Goal: Obtain resource: Download file/media

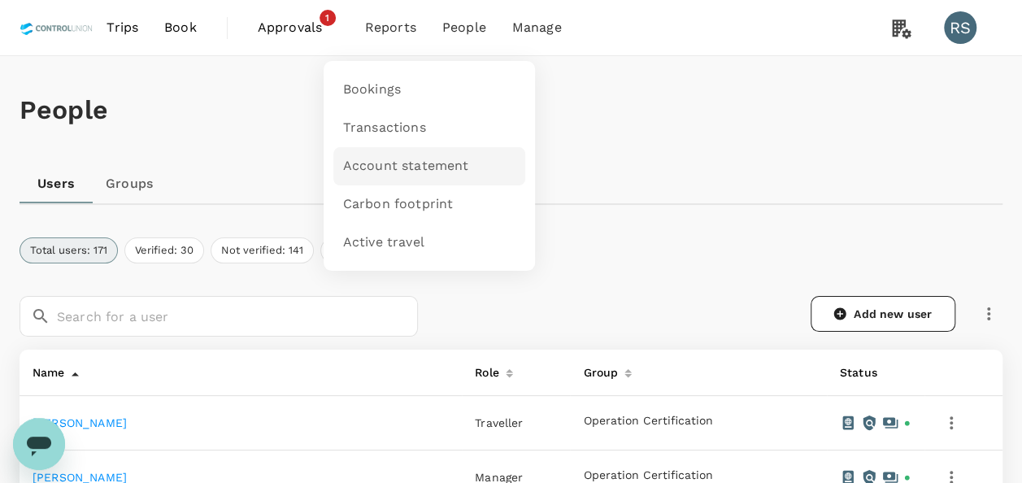
click at [385, 158] on span "Account statement" at bounding box center [406, 166] width 126 height 19
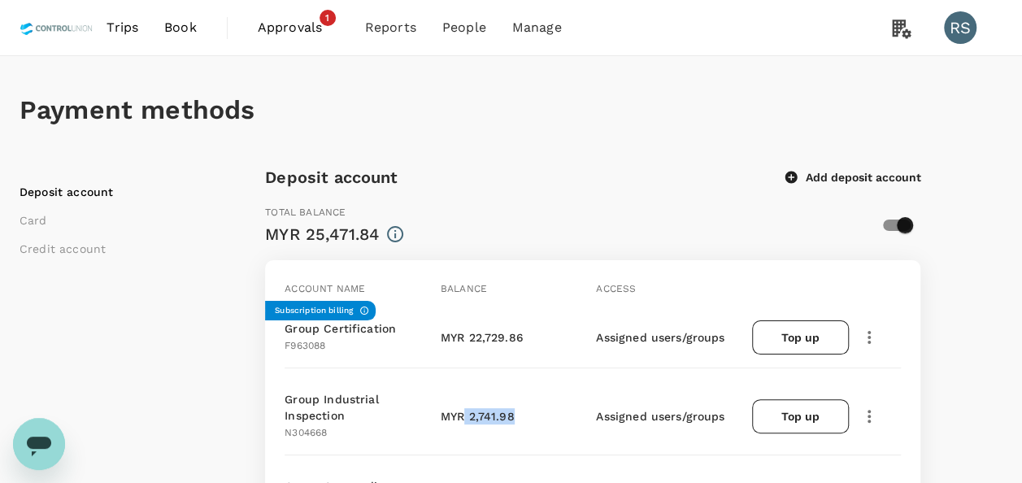
drag, startPoint x: 466, startPoint y: 410, endPoint x: 519, endPoint y: 413, distance: 53.0
click at [519, 413] on div "MYR 2,741.98" at bounding box center [522, 416] width 163 height 16
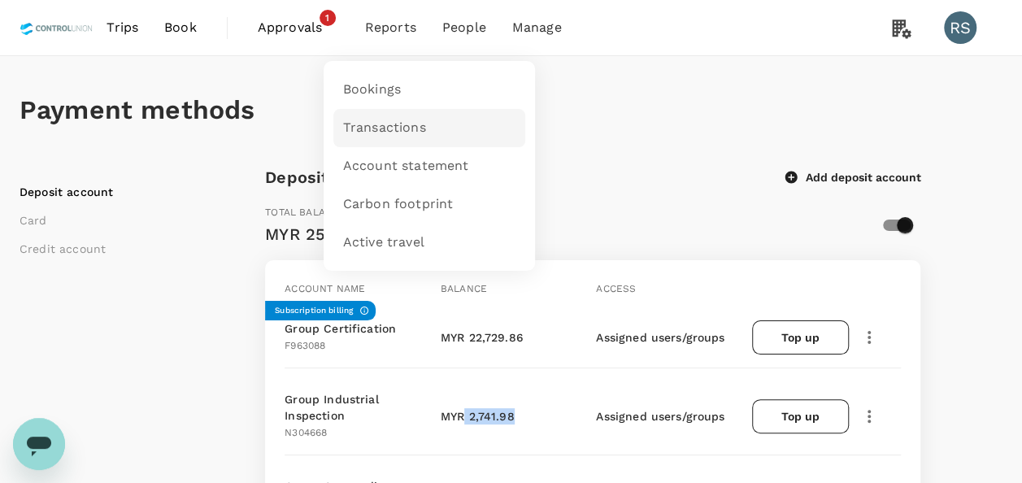
click at [401, 124] on span "Transactions" at bounding box center [384, 128] width 83 height 19
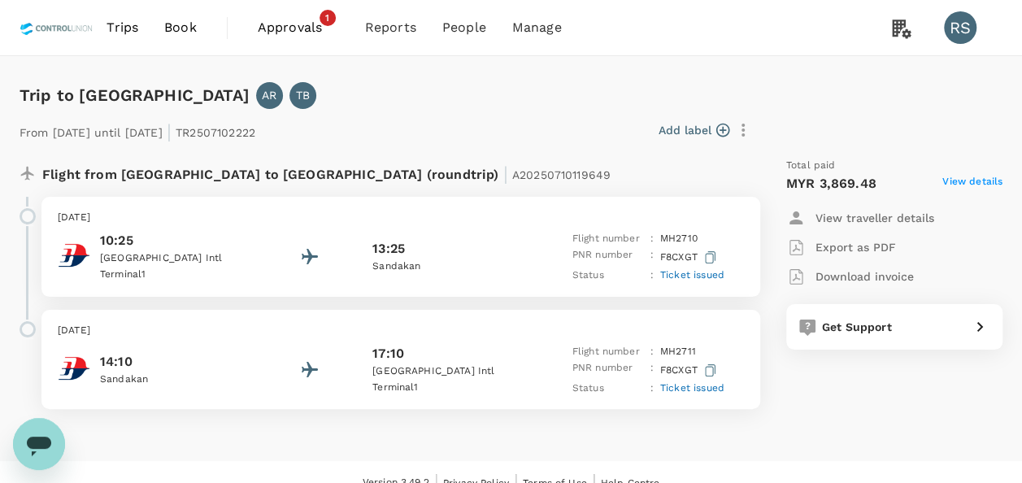
click at [982, 187] on span "View details" at bounding box center [972, 184] width 60 height 20
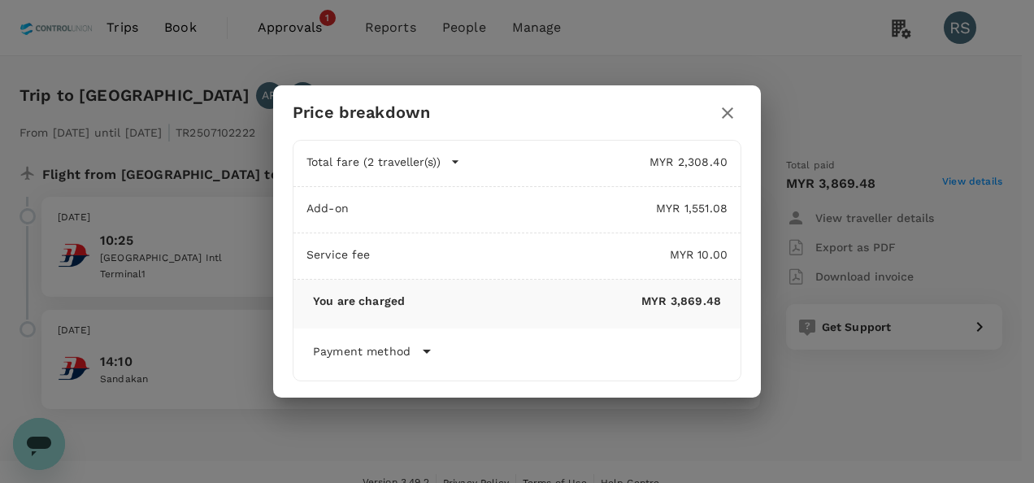
click at [731, 111] on icon "button" at bounding box center [727, 112] width 11 height 11
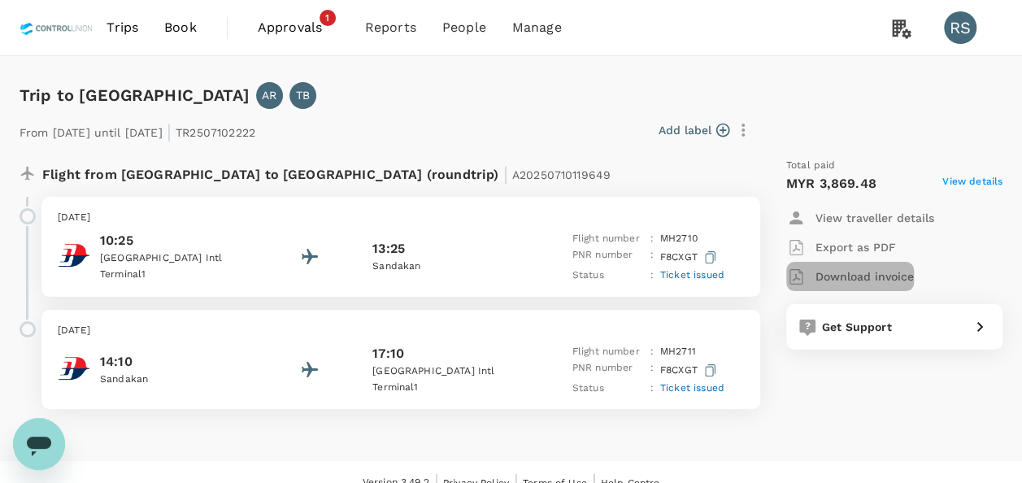
click at [873, 273] on p "Download invoice" at bounding box center [865, 276] width 98 height 16
click at [975, 184] on span "View details" at bounding box center [972, 184] width 60 height 20
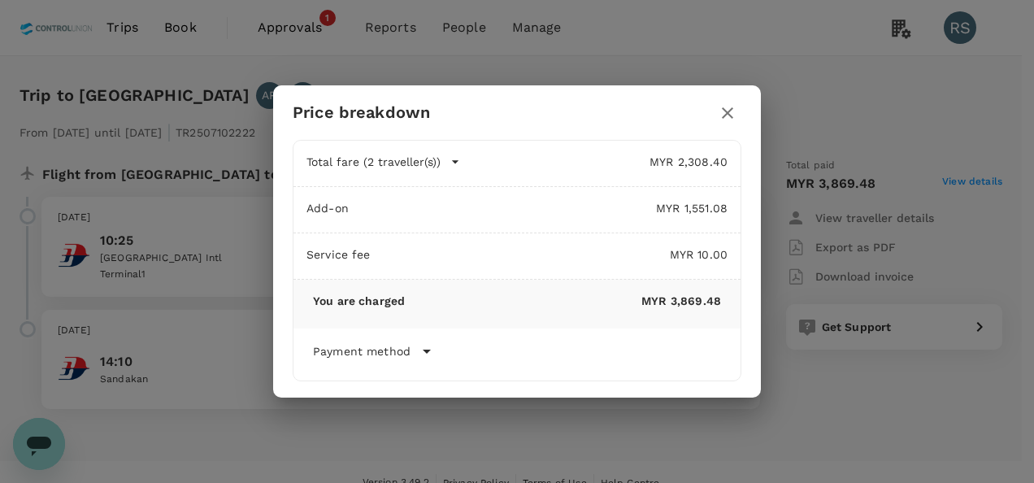
click at [634, 49] on div "Price breakdown Total fare (2 traveller(s)) MYR 2,308.40 Air fare MYR 2,308.40 …" at bounding box center [517, 241] width 1034 height 483
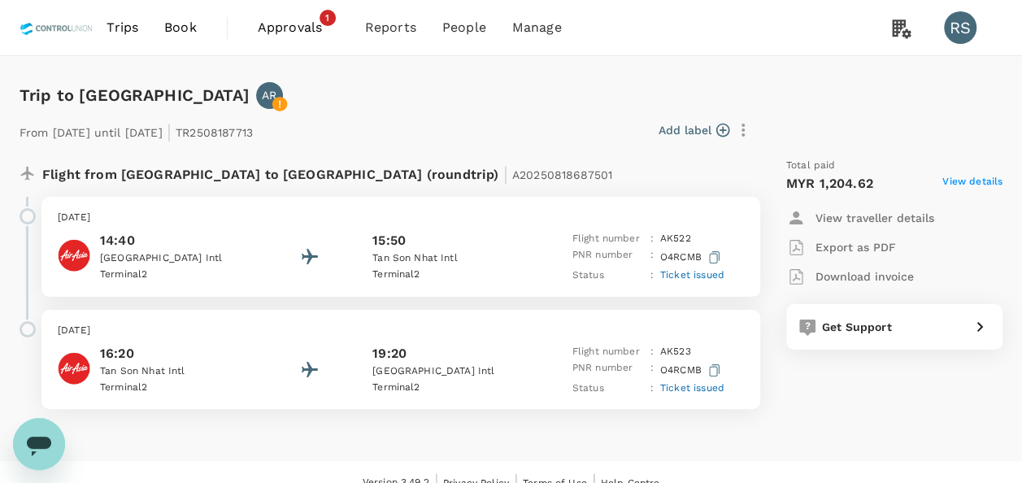
click at [966, 182] on span "View details" at bounding box center [972, 184] width 60 height 20
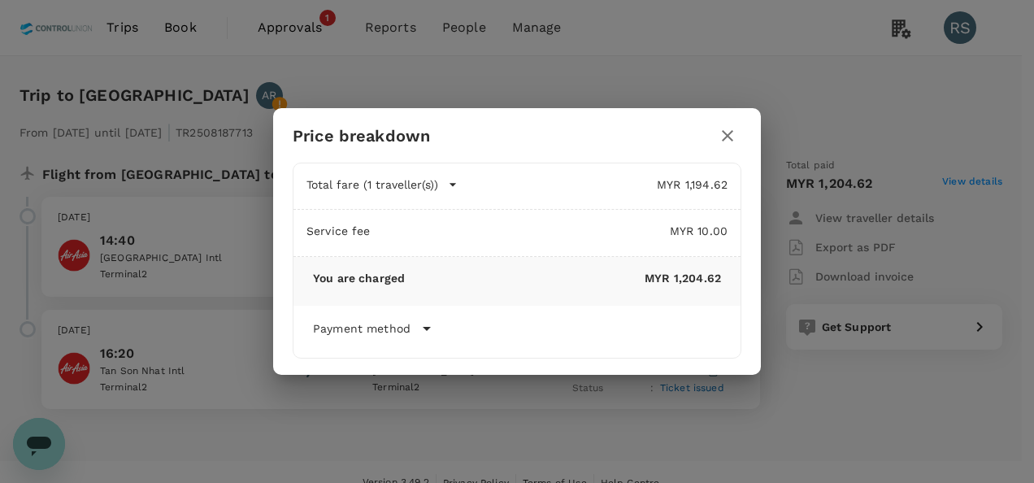
click at [729, 132] on icon "button" at bounding box center [728, 136] width 20 height 20
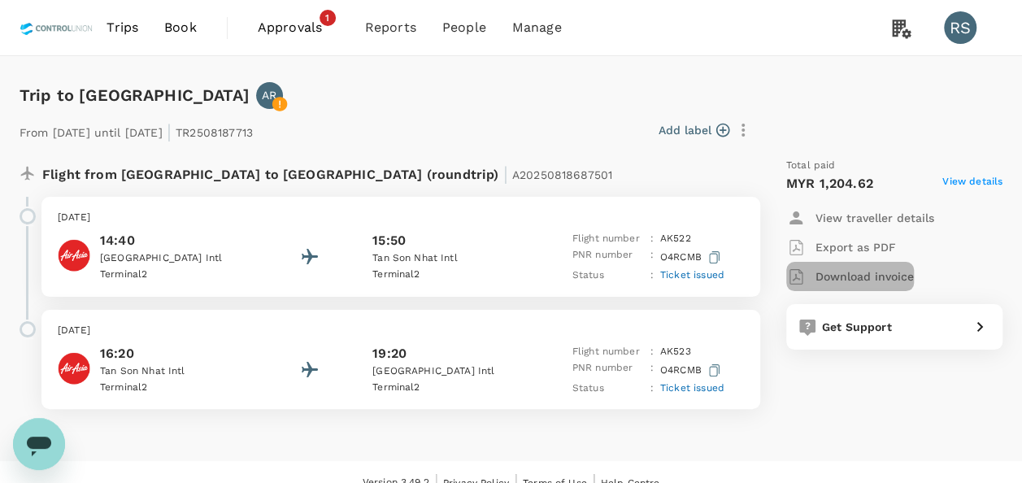
click at [839, 275] on p "Download invoice" at bounding box center [865, 276] width 98 height 16
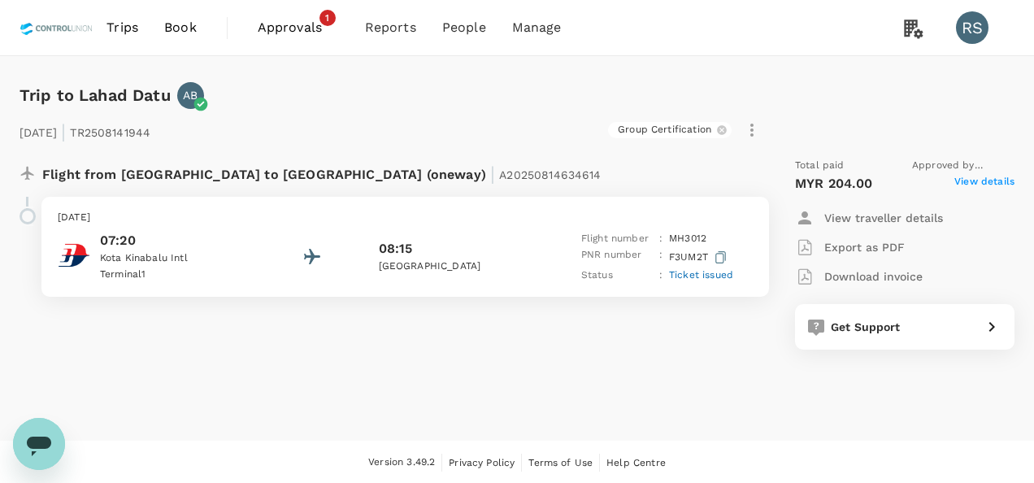
click at [977, 178] on span "View details" at bounding box center [985, 184] width 60 height 20
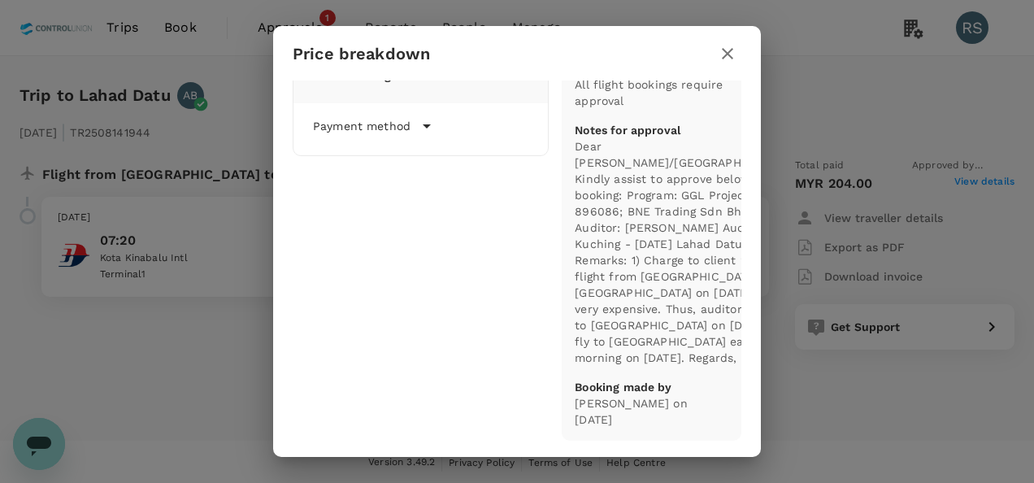
scroll to position [216, 0]
click at [728, 53] on icon "button" at bounding box center [727, 53] width 11 height 11
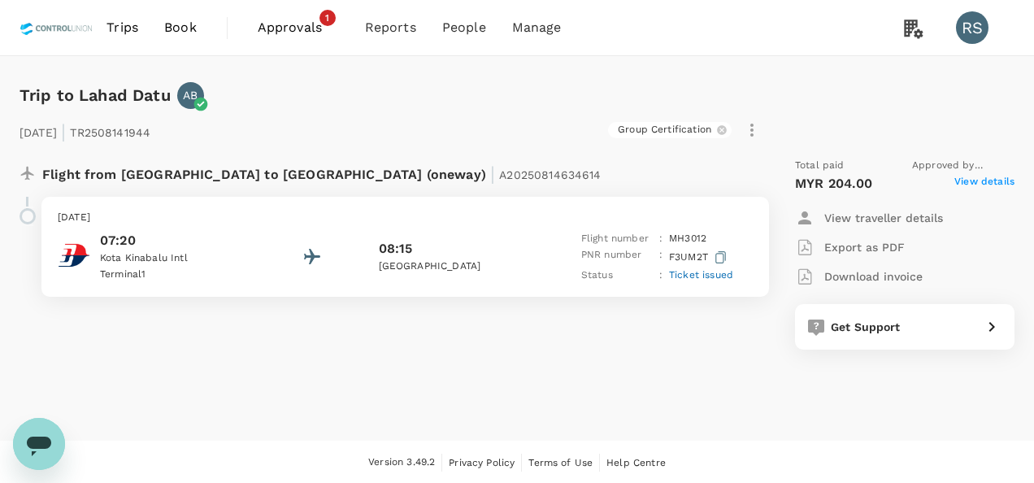
click at [855, 275] on p "Download invoice" at bounding box center [873, 276] width 98 height 16
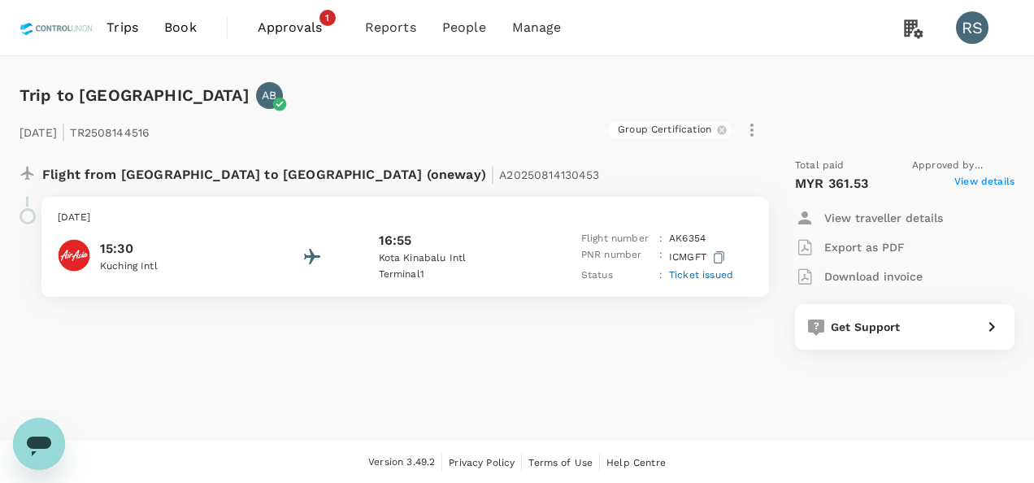
click at [993, 174] on span "View details" at bounding box center [985, 184] width 60 height 20
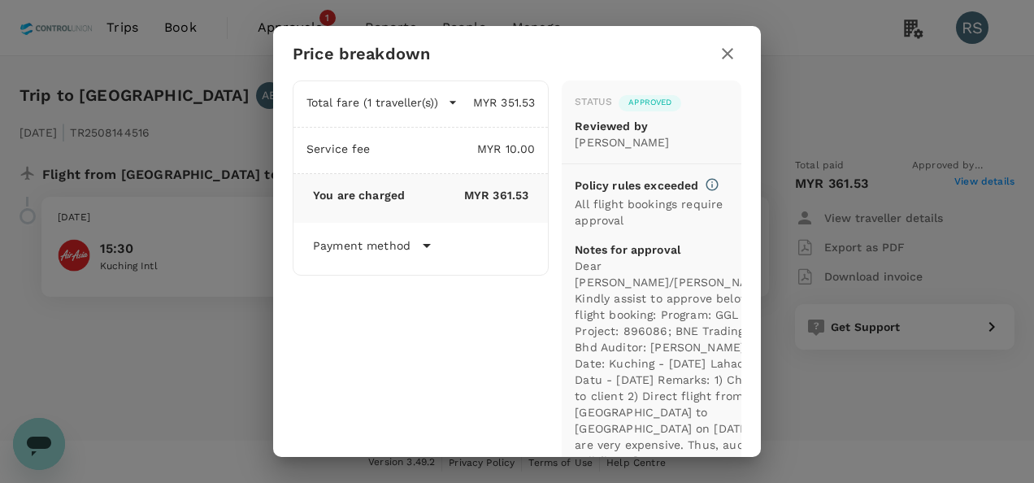
click at [722, 54] on icon "button" at bounding box center [728, 54] width 20 height 20
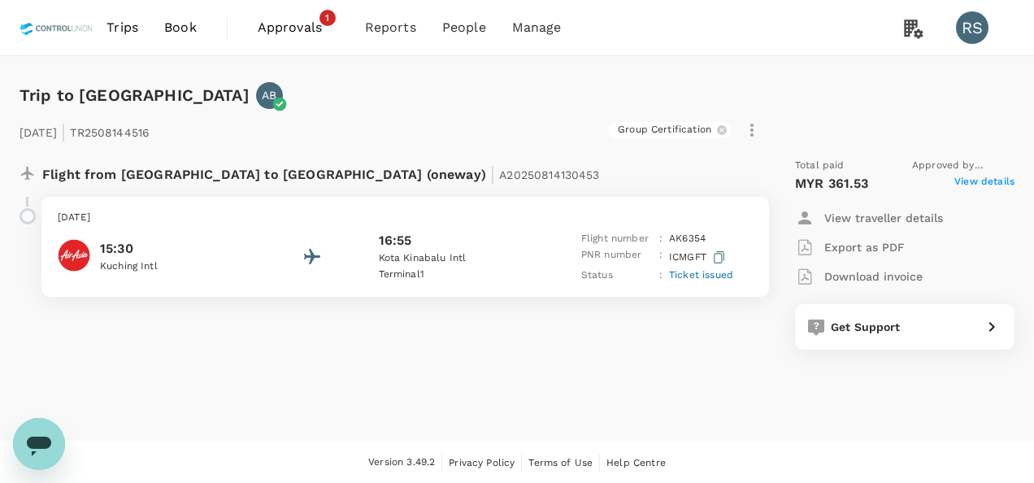
click at [891, 277] on p "Download invoice" at bounding box center [873, 276] width 98 height 16
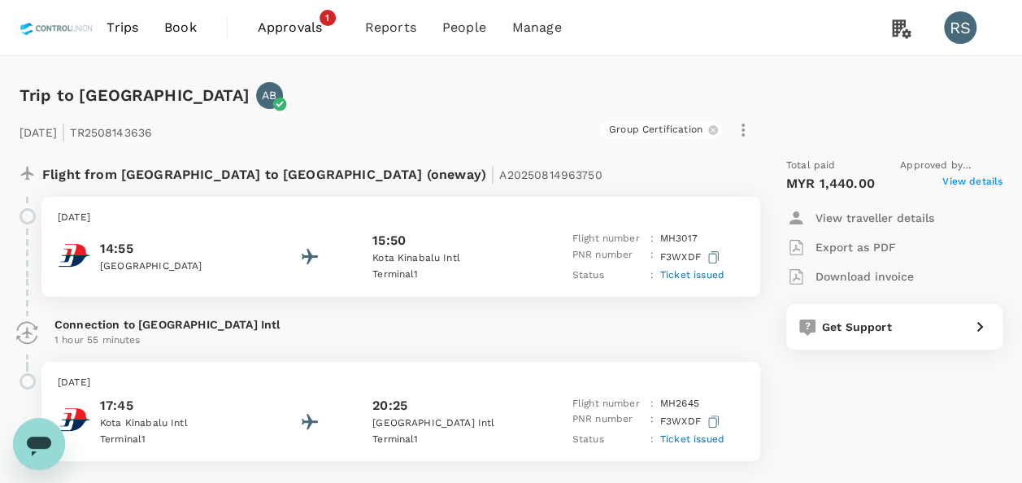
click at [956, 186] on span "View details" at bounding box center [972, 184] width 60 height 20
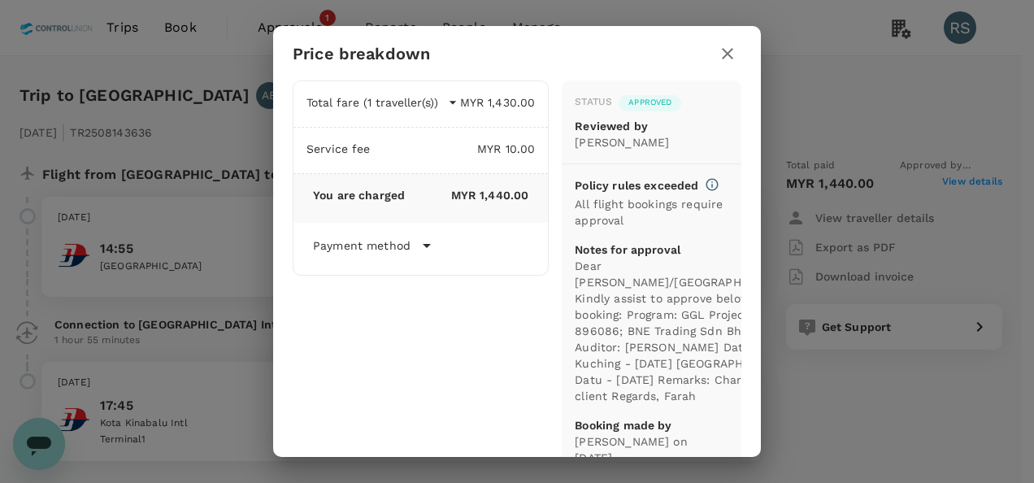
click at [462, 309] on div "Total fare (1 traveller(s)) MYR 1,430.00 Air fare MYR 1,430.00 Baggage fee MYR …" at bounding box center [414, 272] width 269 height 411
click at [868, 275] on div "Price breakdown Total fare (1 traveller(s)) MYR 1,430.00 Air fare MYR 1,430.00 …" at bounding box center [517, 241] width 1034 height 483
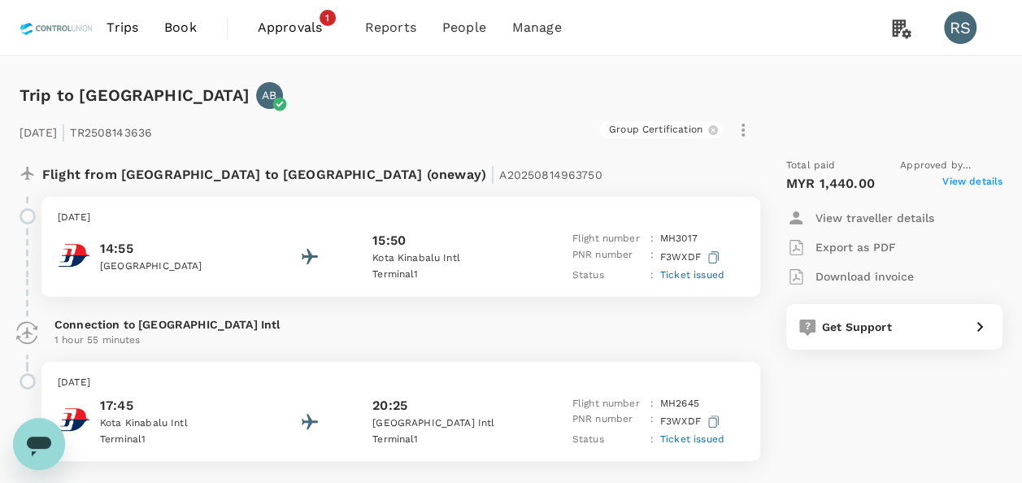
click at [843, 275] on p "Download invoice" at bounding box center [865, 276] width 98 height 16
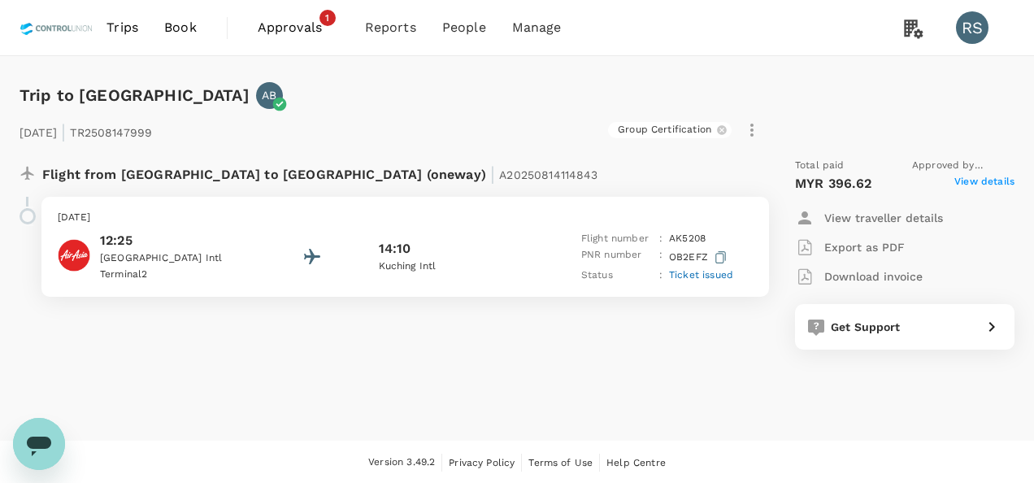
click at [987, 180] on span "View details" at bounding box center [985, 184] width 60 height 20
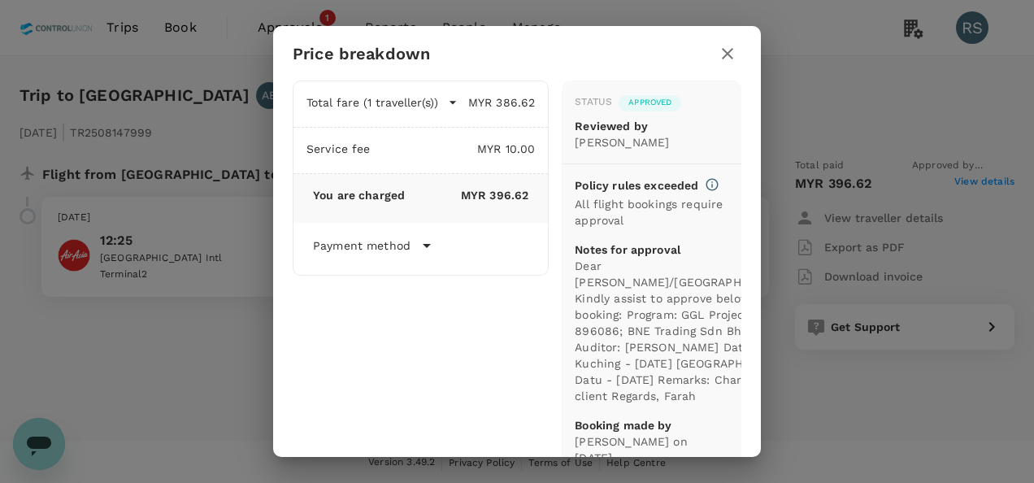
click at [735, 47] on icon "button" at bounding box center [728, 54] width 20 height 20
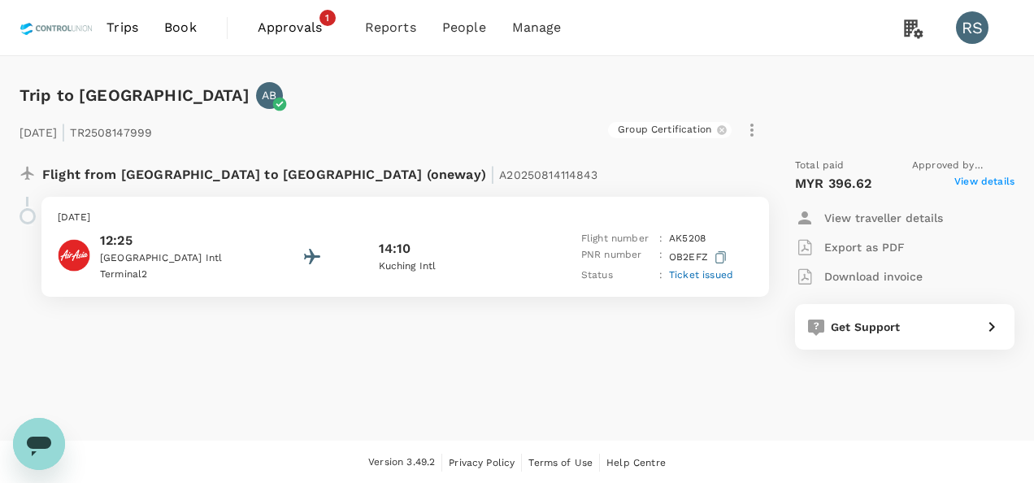
click at [876, 276] on p "Download invoice" at bounding box center [873, 276] width 98 height 16
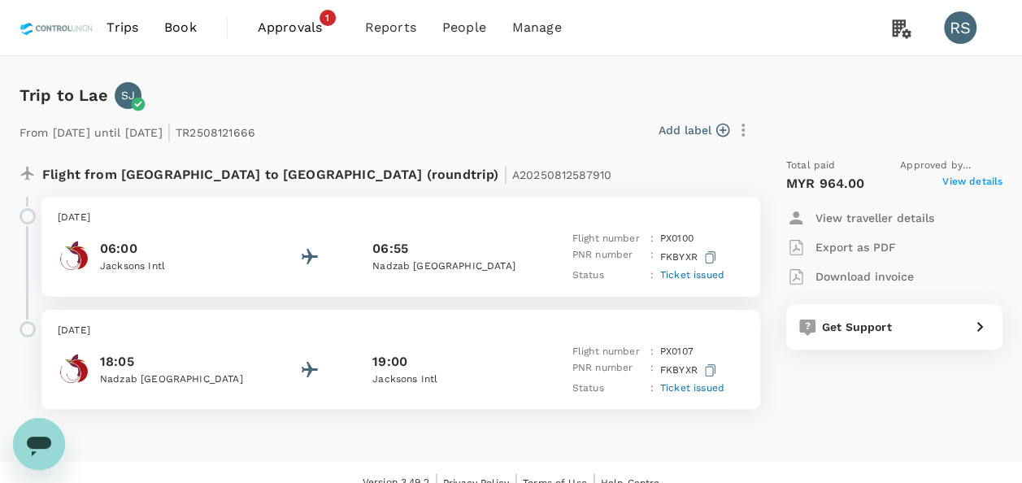
click at [977, 179] on span "View details" at bounding box center [972, 184] width 60 height 20
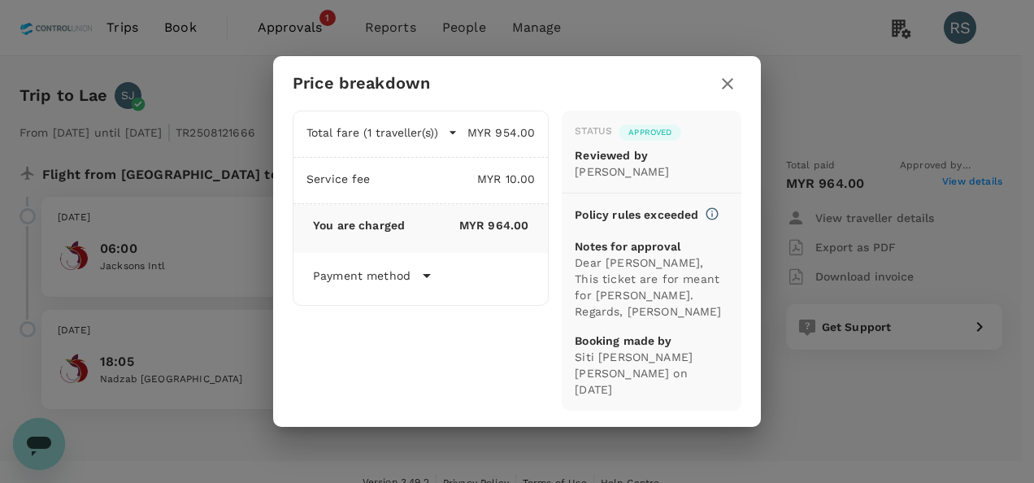
click at [725, 89] on icon "button" at bounding box center [727, 83] width 11 height 11
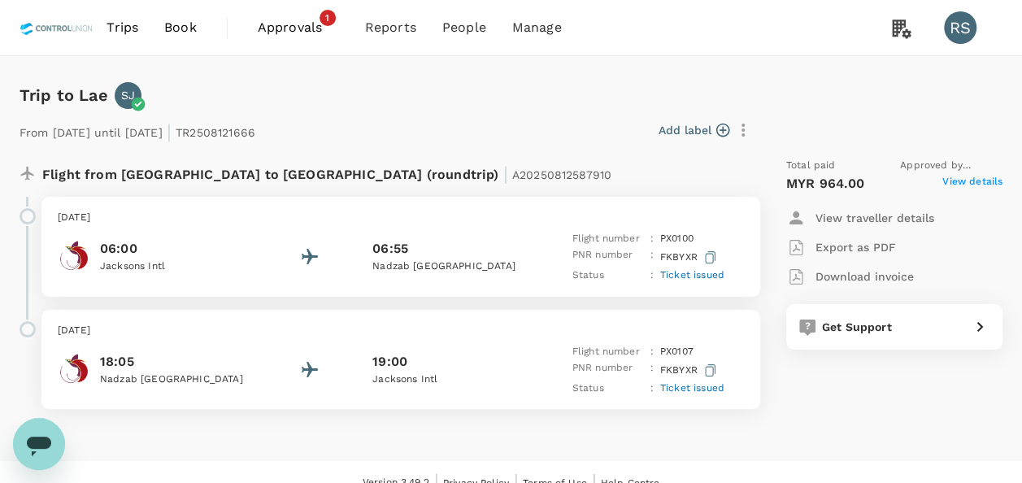
click at [893, 279] on p "Download invoice" at bounding box center [865, 276] width 98 height 16
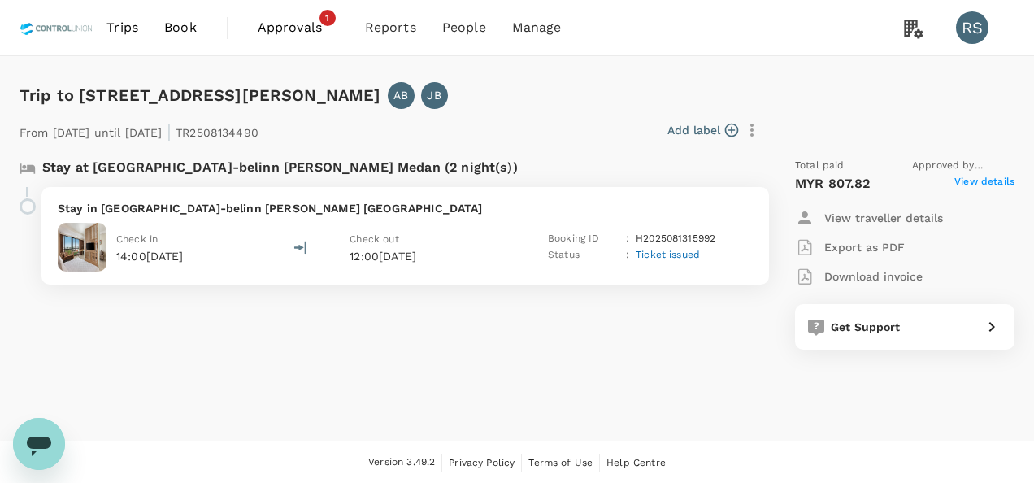
click at [971, 174] on span "View details" at bounding box center [985, 184] width 60 height 20
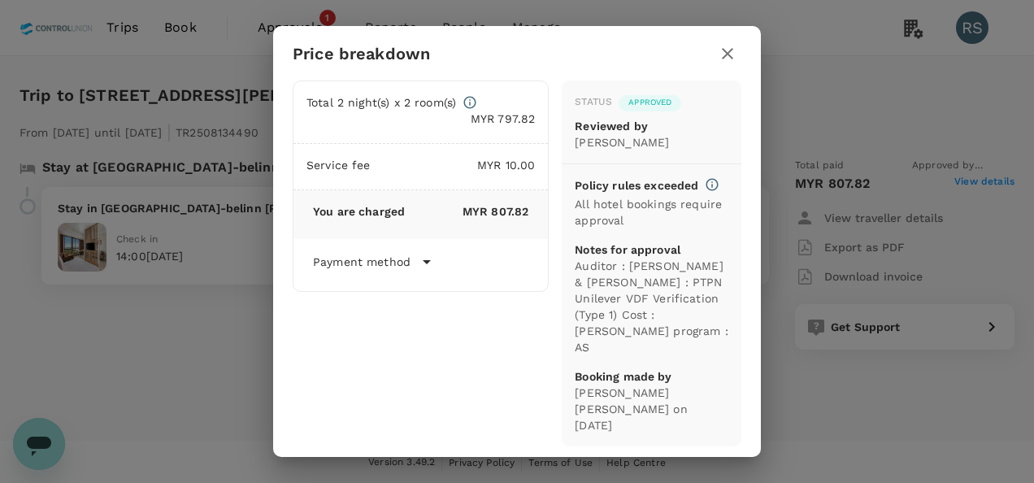
click at [811, 28] on div "Price breakdown Total 2 night(s) x 2 room(s) MYR 797.82 Service fee MYR 10.00 Y…" at bounding box center [517, 241] width 1034 height 483
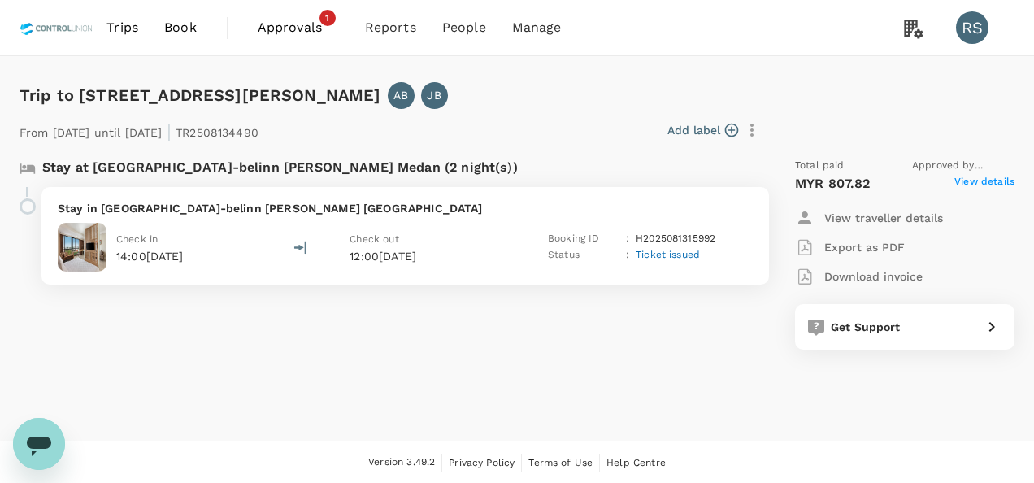
click at [856, 275] on p "Download invoice" at bounding box center [873, 276] width 98 height 16
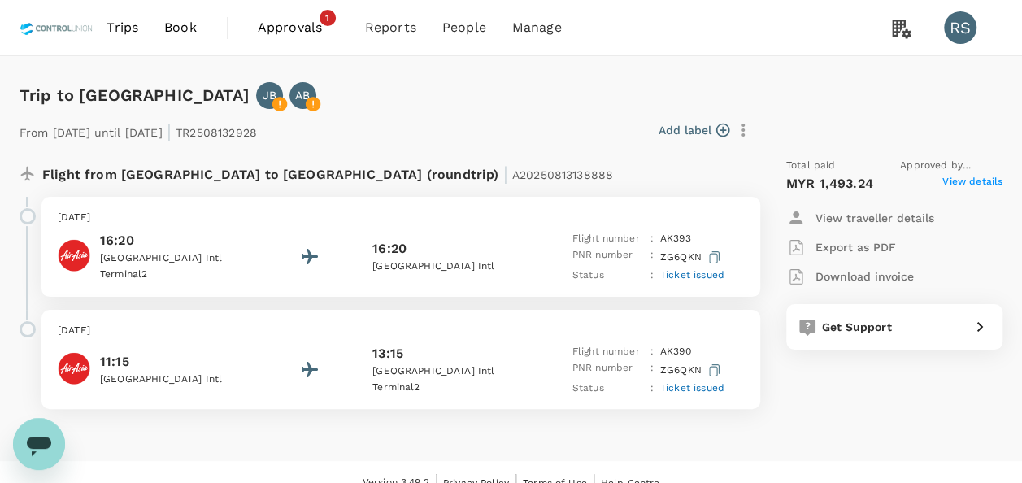
click at [980, 182] on span "View details" at bounding box center [972, 184] width 60 height 20
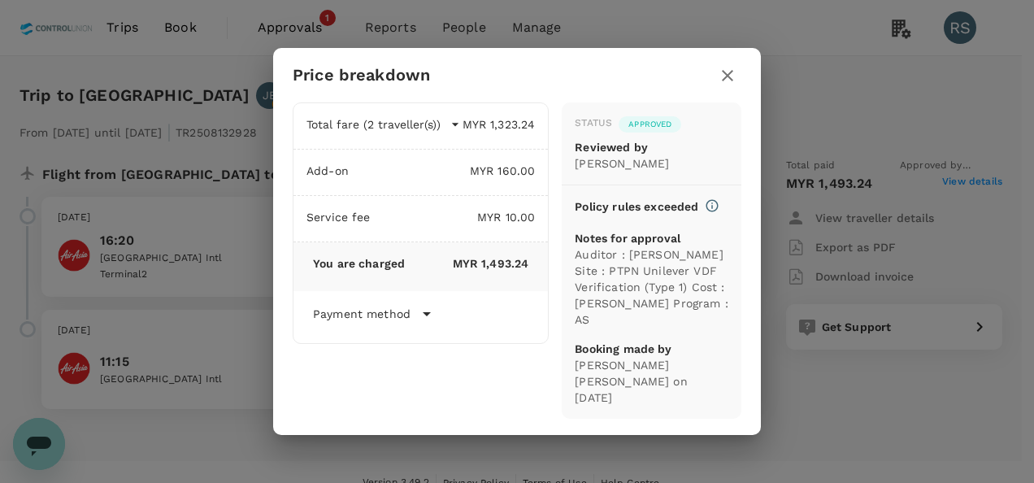
click at [724, 78] on icon "button" at bounding box center [727, 75] width 11 height 11
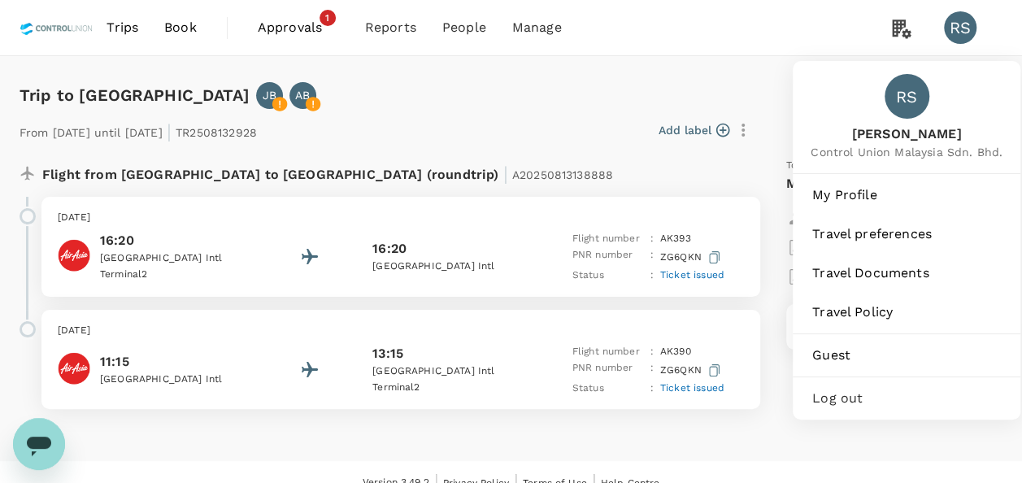
drag, startPoint x: 946, startPoint y: 45, endPoint x: 959, endPoint y: 144, distance: 100.2
click at [959, 144] on span "Control Union Malaysia Sdn. Bhd." at bounding box center [907, 152] width 192 height 16
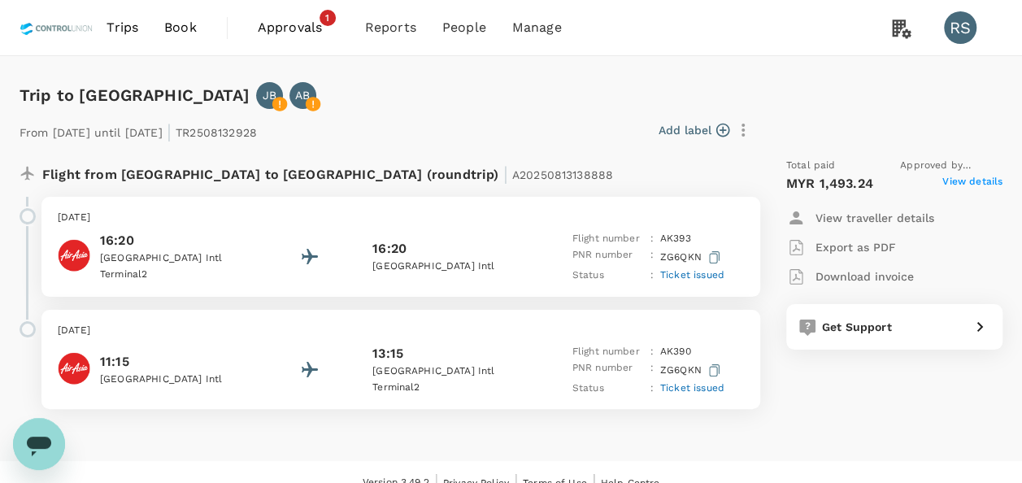
click at [690, 136] on button "Add label" at bounding box center [694, 130] width 71 height 16
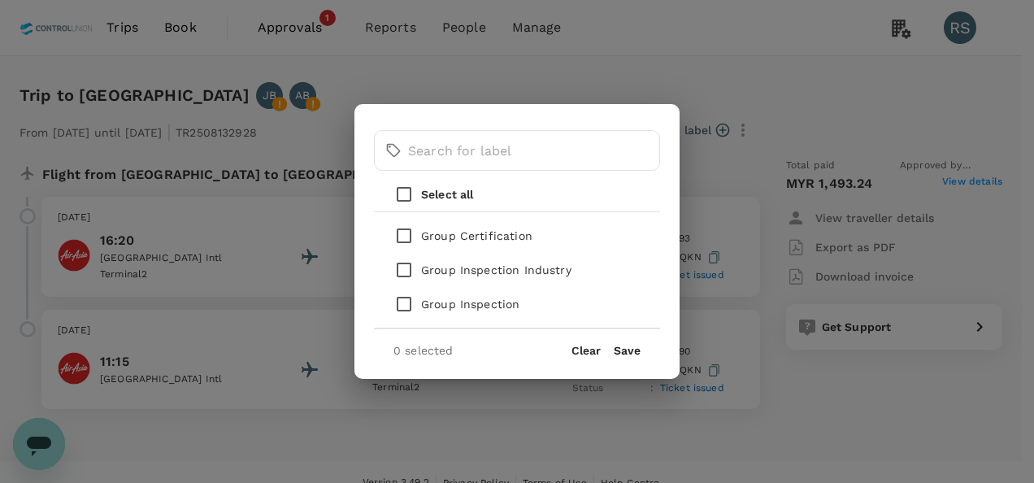
click at [758, 86] on div "​ ​ Select all Group Certification Group Inspection Industry Group Inspection 0…" at bounding box center [517, 241] width 1034 height 483
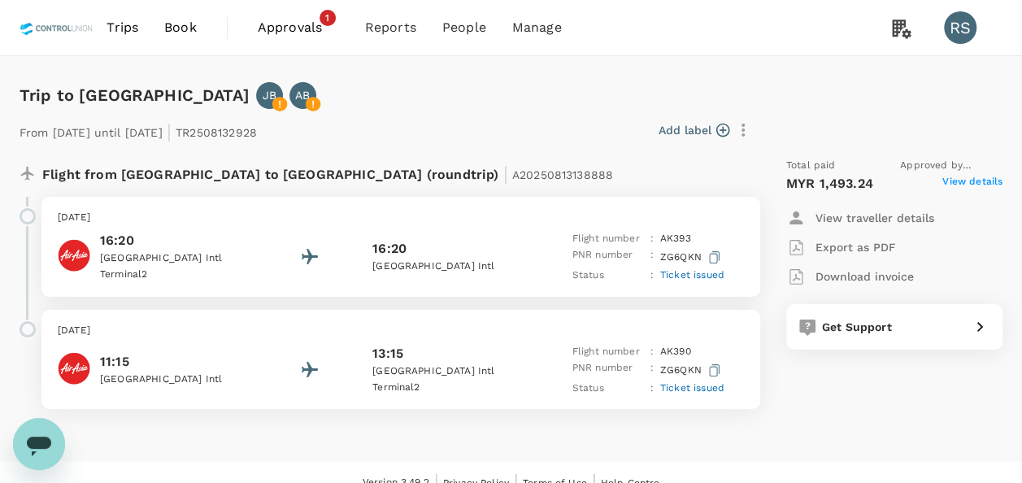
click at [971, 181] on span "View details" at bounding box center [972, 184] width 60 height 20
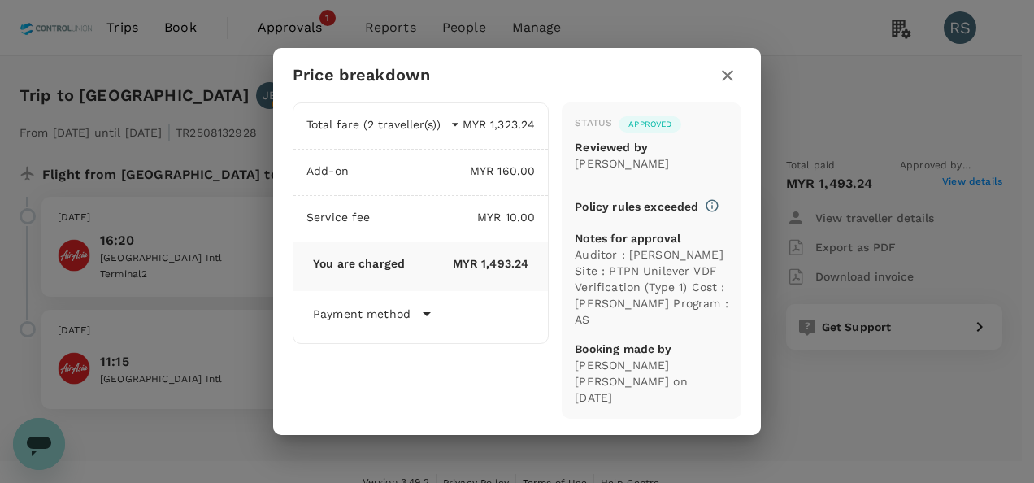
click at [730, 69] on icon "button" at bounding box center [728, 76] width 20 height 20
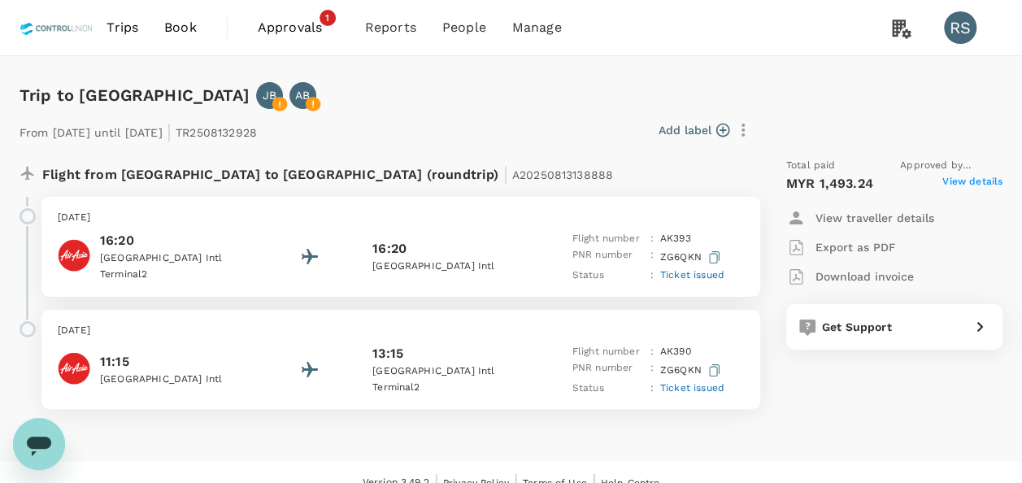
click at [870, 276] on p "Download invoice" at bounding box center [865, 276] width 98 height 16
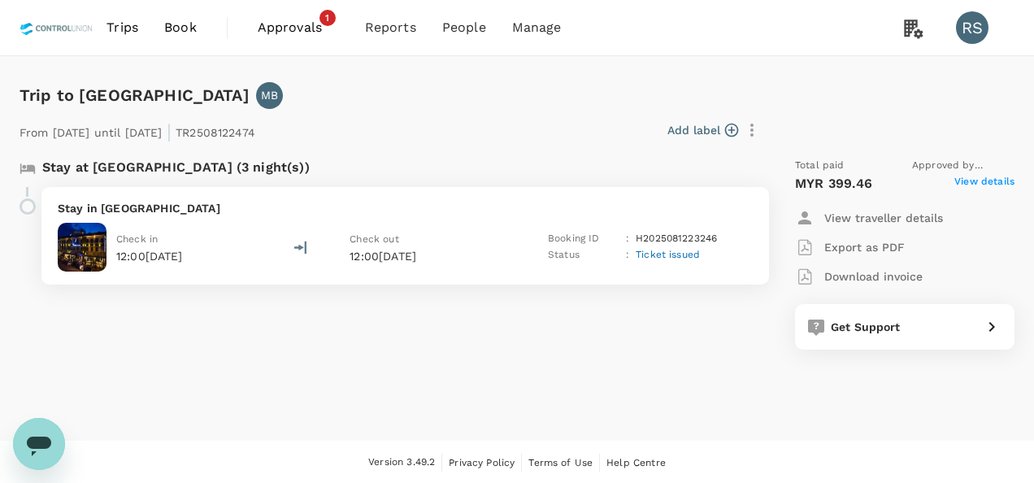
click at [983, 180] on span "View details" at bounding box center [985, 184] width 60 height 20
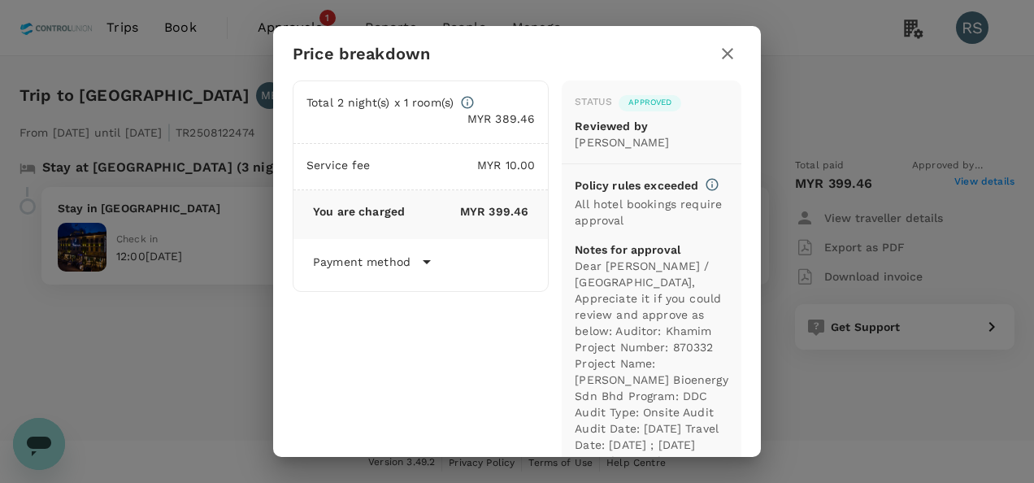
click at [733, 54] on icon "button" at bounding box center [728, 54] width 20 height 20
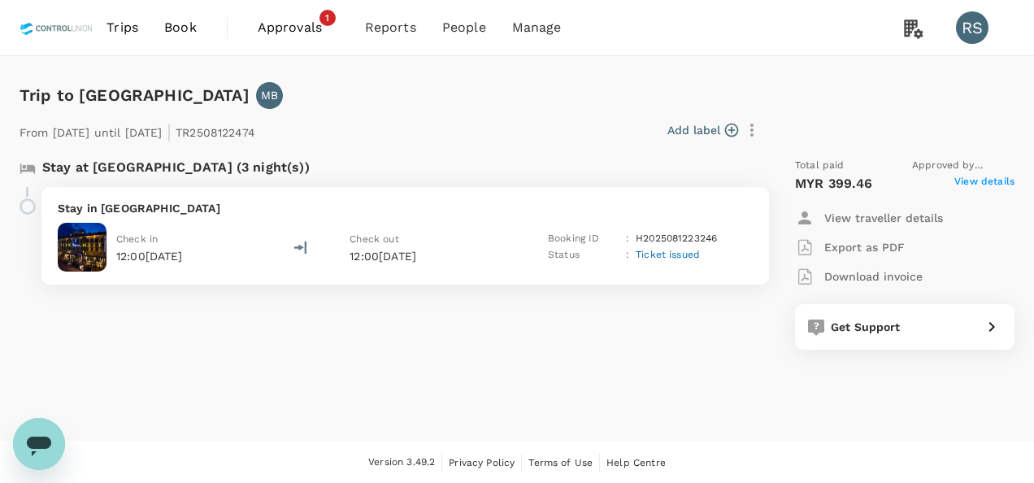
click at [883, 274] on p "Download invoice" at bounding box center [873, 276] width 98 height 16
click at [1000, 183] on span "View details" at bounding box center [985, 184] width 60 height 20
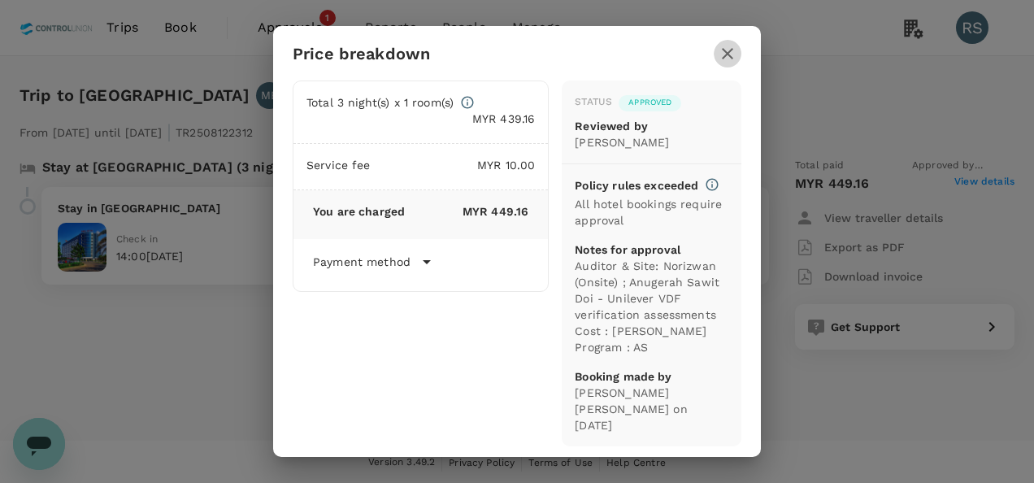
click at [720, 49] on icon "button" at bounding box center [728, 54] width 20 height 20
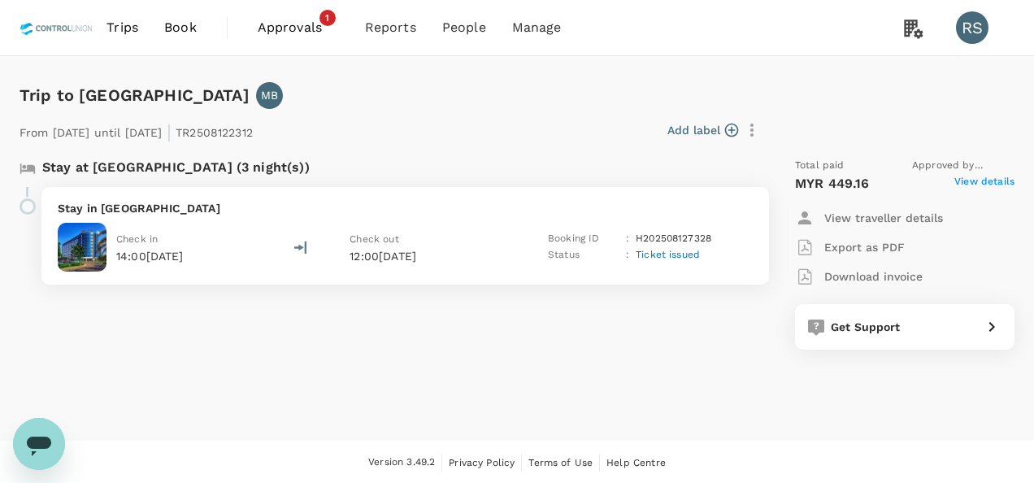
click at [859, 269] on p "Download invoice" at bounding box center [873, 276] width 98 height 16
click at [675, 126] on button "Add label" at bounding box center [703, 130] width 71 height 16
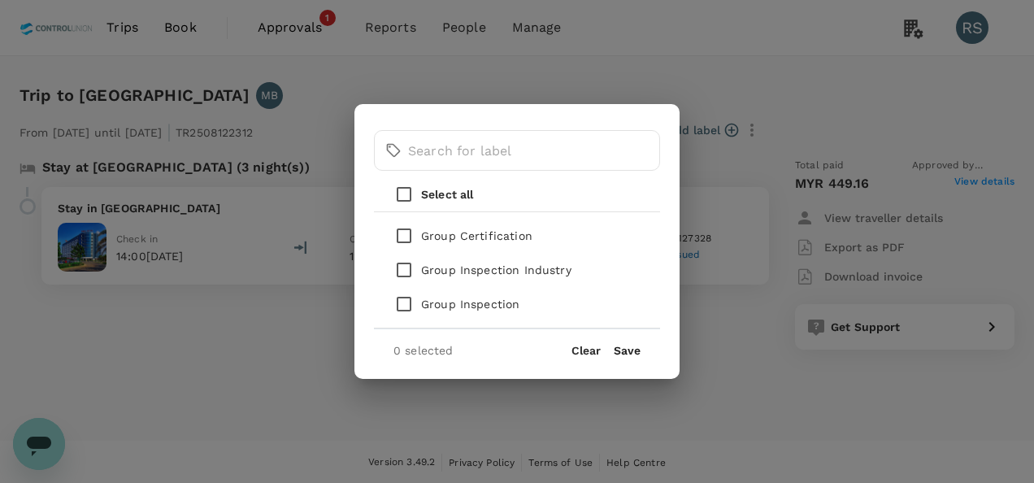
click at [677, 53] on div "​ ​ Select all Group Certification Group Inspection Industry Group Inspection 0…" at bounding box center [517, 241] width 1034 height 483
